Goal: Book appointment/travel/reservation

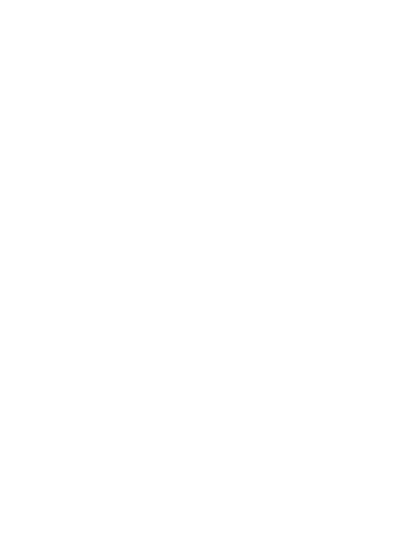
scroll to position [72, 0]
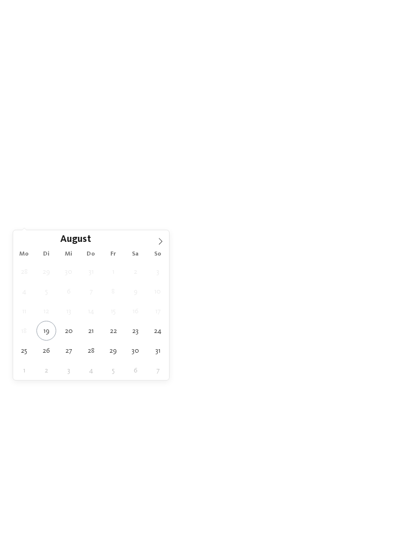
click at [164, 247] on span at bounding box center [160, 238] width 17 height 17
type div "01.09.2025"
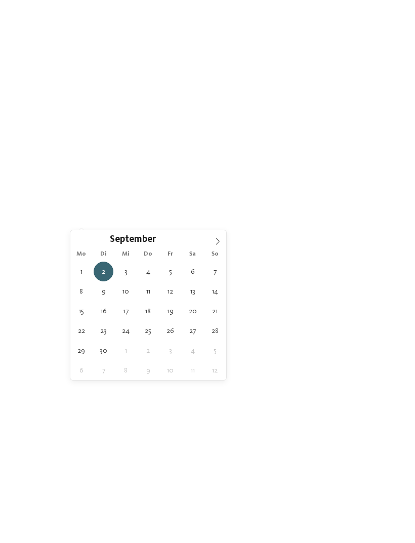
click at [116, 210] on div "02.09.2025" at bounding box center [97, 201] width 54 height 18
type div "[DATE]"
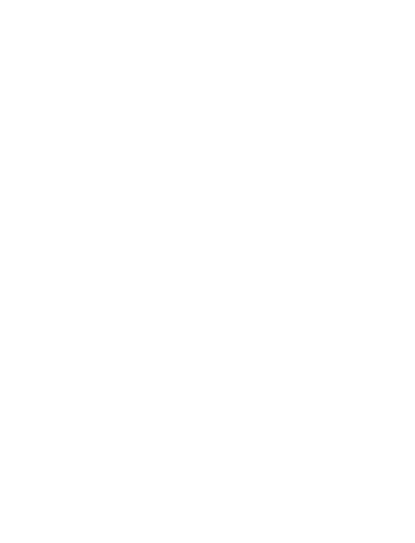
click at [292, 205] on span "Family Experiences" at bounding box center [288, 201] width 47 height 7
click at [290, 120] on icon at bounding box center [289, 129] width 22 height 18
click at [226, 240] on span "Meine Wünsche" at bounding box center [216, 236] width 39 height 7
click at [190, 114] on div at bounding box center [187, 119] width 10 height 10
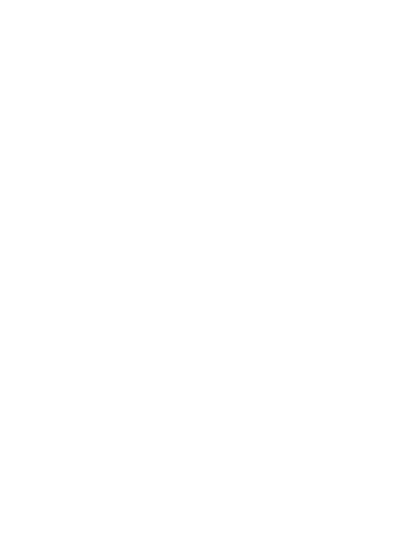
scroll to position [38, 0]
click at [352, 195] on div at bounding box center [349, 200] width 10 height 10
click at [351, 256] on div at bounding box center [349, 261] width 10 height 10
click at [344, 292] on div "Babyschwimmen & Kinderschwimmkurse" at bounding box center [289, 303] width 132 height 22
click at [187, 216] on div at bounding box center [187, 221] width 10 height 10
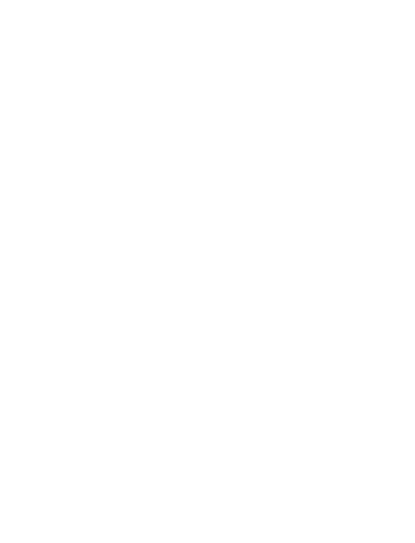
click at [187, 195] on div at bounding box center [187, 200] width 10 height 10
click at [292, 452] on div "übernehmen" at bounding box center [208, 462] width 294 height 20
click at [374, 245] on link "Hotel finden" at bounding box center [375, 236] width 54 height 18
click at [354, 317] on div "Dolomiten – Rasen-Antholz ****ˢ Garberhof Dolomit Family Familie Preindl € € € €" at bounding box center [207, 237] width 385 height 270
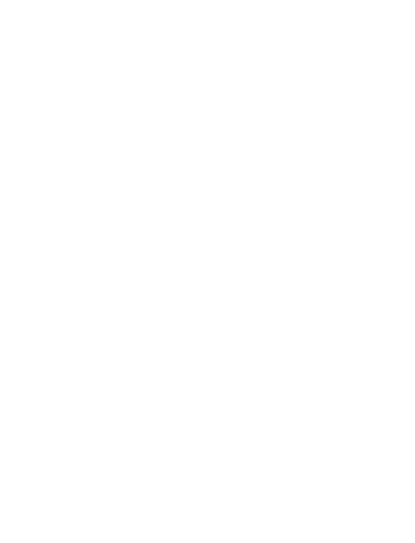
click at [161, 133] on div at bounding box center [111, 158] width 182 height 103
click at [399, 185] on icon at bounding box center [395, 196] width 28 height 23
click at [401, 185] on icon at bounding box center [395, 196] width 28 height 23
click at [400, 185] on icon at bounding box center [395, 196] width 28 height 23
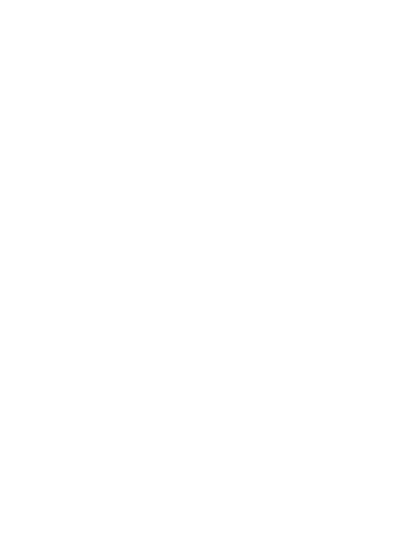
click at [402, 185] on icon at bounding box center [395, 196] width 28 height 23
click at [400, 185] on icon at bounding box center [395, 196] width 28 height 23
click at [401, 185] on icon at bounding box center [395, 196] width 28 height 23
click at [394, 16] on div "Menü" at bounding box center [397, 22] width 16 height 25
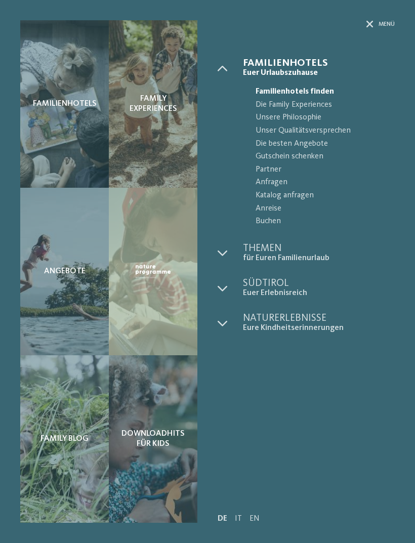
click at [314, 140] on span "Die besten Angebote" at bounding box center [325, 144] width 139 height 13
click at [319, 142] on span "Die besten Angebote" at bounding box center [325, 144] width 139 height 13
click at [377, 23] on div "Menü" at bounding box center [381, 24] width 28 height 9
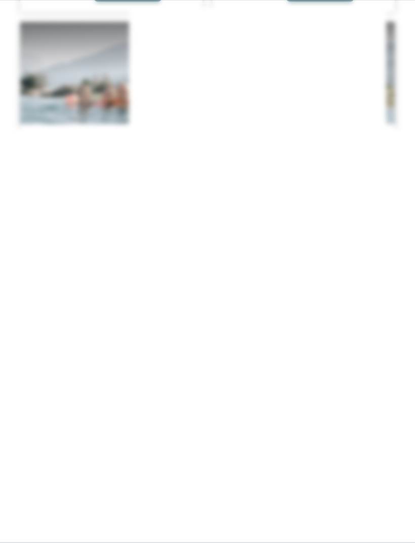
scroll to position [438, 0]
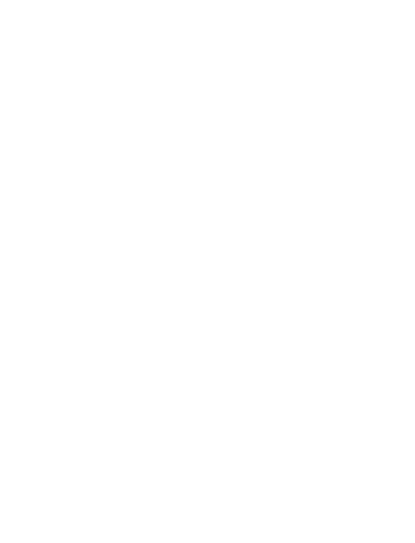
click at [400, 167] on icon at bounding box center [395, 176] width 22 height 18
click at [211, 346] on icon at bounding box center [207, 342] width 18 height 18
click at [138, 153] on link "jetzt anfragen" at bounding box center [127, 162] width 67 height 20
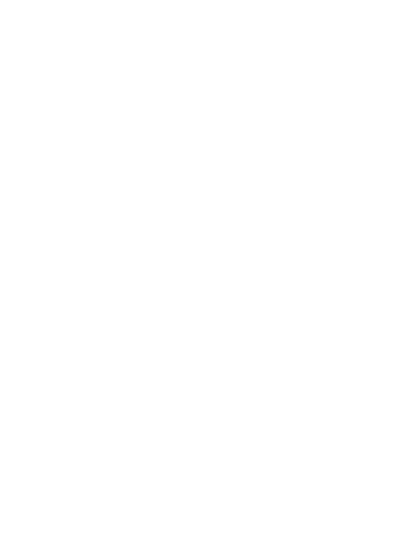
scroll to position [0, 0]
click at [260, 256] on link "mehr erfahren" at bounding box center [249, 260] width 59 height 8
click at [388, 42] on icon at bounding box center [395, 38] width 22 height 18
